Goal: Information Seeking & Learning: Learn about a topic

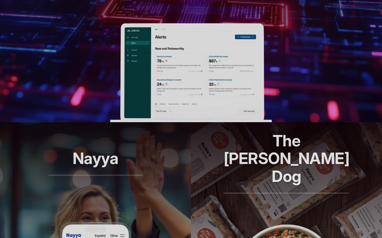
scroll to position [280, 0]
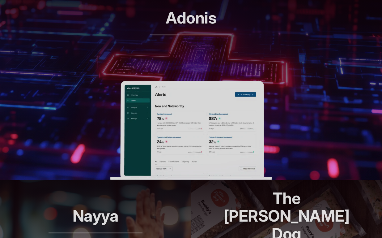
click at [182, 113] on img at bounding box center [191, 130] width 162 height 99
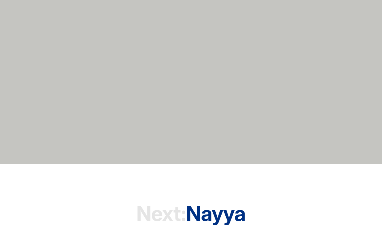
scroll to position [1635, 0]
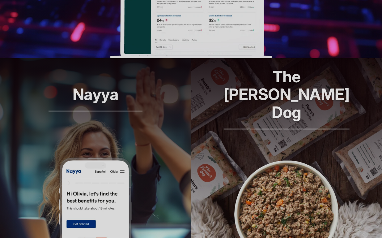
scroll to position [413, 0]
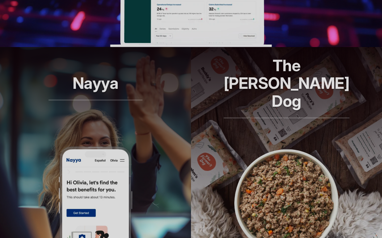
click at [100, 150] on img at bounding box center [95, 195] width 74 height 99
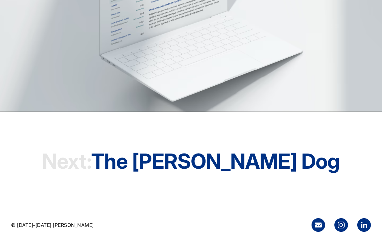
scroll to position [1757, 0]
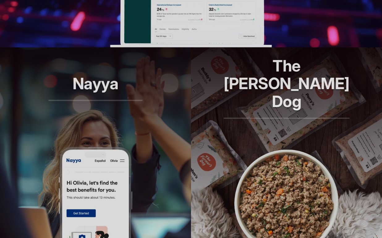
scroll to position [413, 0]
click at [285, 152] on img at bounding box center [286, 195] width 111 height 99
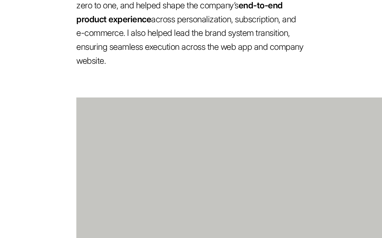
scroll to position [631, 0]
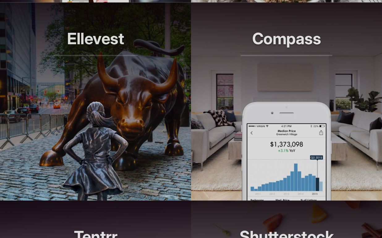
scroll to position [675, 0]
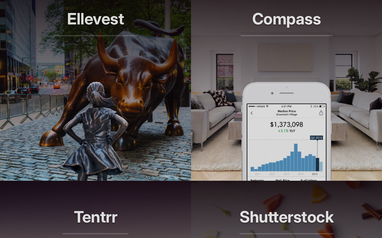
click at [105, 103] on img at bounding box center [95, 131] width 66 height 99
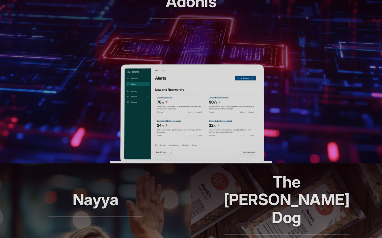
scroll to position [296, 0]
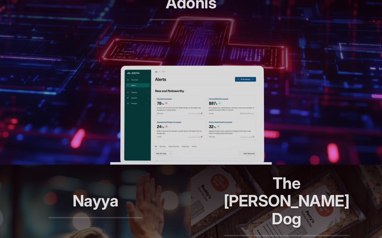
click at [170, 116] on img at bounding box center [191, 115] width 162 height 99
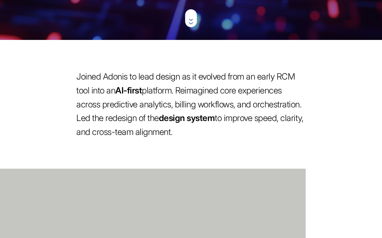
scroll to position [204, 0]
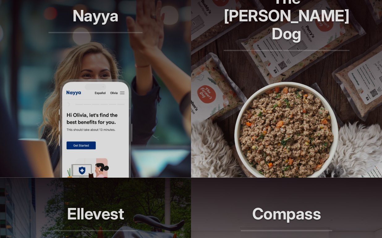
scroll to position [481, 0]
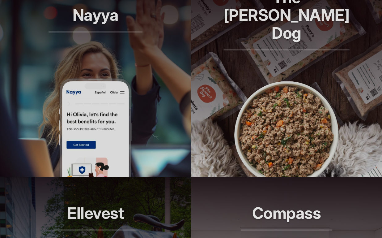
click at [108, 112] on img at bounding box center [95, 127] width 74 height 99
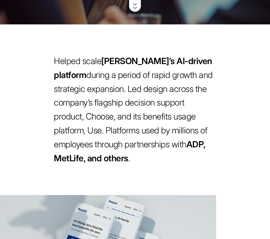
scroll to position [218, 0]
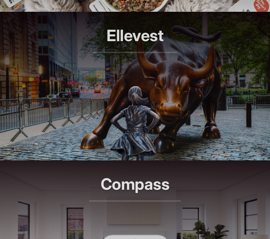
scroll to position [691, 0]
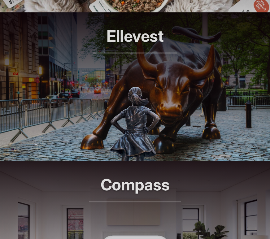
click at [133, 77] on header "Ellevest Smarter investing, built for her" at bounding box center [135, 49] width 270 height 74
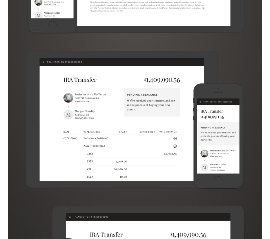
scroll to position [1427, 0]
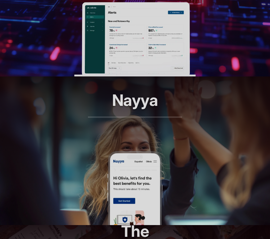
scroll to position [311, 0]
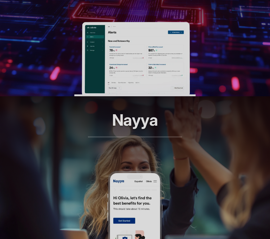
click at [140, 125] on h2 "Nayya" at bounding box center [135, 124] width 94 height 26
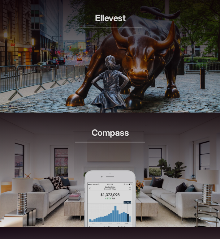
scroll to position [552, 0]
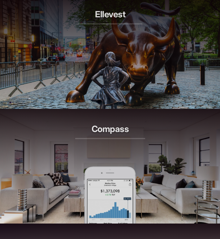
click at [110, 83] on img at bounding box center [110, 81] width 38 height 58
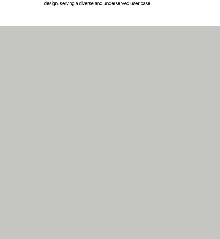
scroll to position [1495, 0]
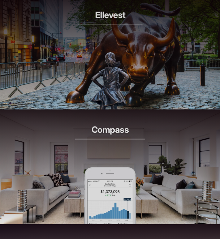
scroll to position [552, 0]
